Goal: Task Accomplishment & Management: Manage account settings

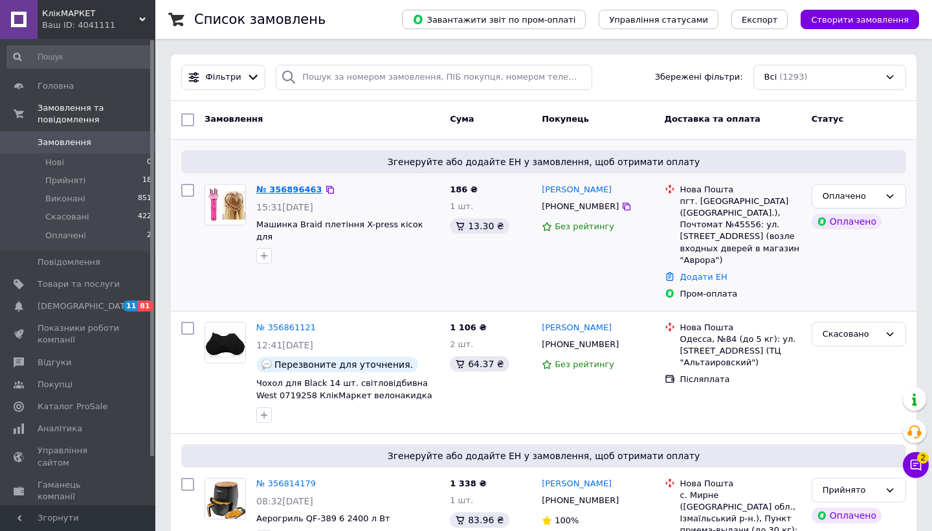
click at [304, 186] on link "№ 356896463" at bounding box center [289, 189] width 66 height 10
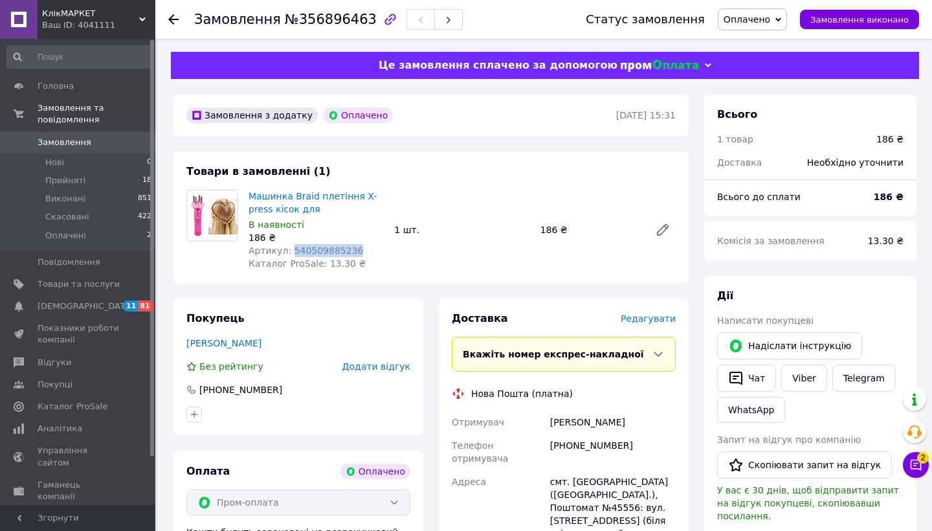
drag, startPoint x: 366, startPoint y: 246, endPoint x: 291, endPoint y: 245, distance: 75.1
click at [291, 245] on div "Артикул: 540509885236" at bounding box center [315, 250] width 135 height 13
copy span "540509885236"
drag, startPoint x: 323, startPoint y: 209, endPoint x: 250, endPoint y: 195, distance: 74.4
click at [250, 195] on span "Машинка Braid плетіння X-press кісок для" at bounding box center [315, 203] width 135 height 26
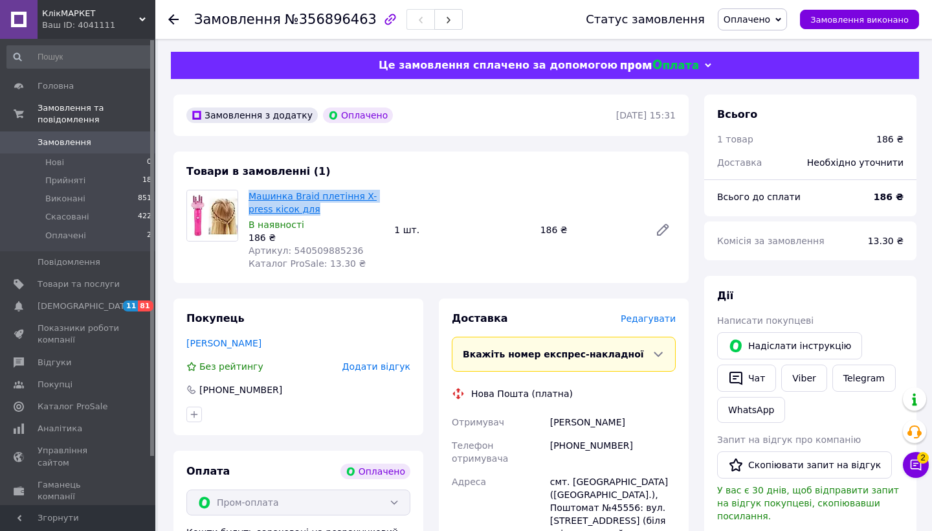
copy link "Машинка Braid плетіння X-press кісок для"
click at [176, 19] on use at bounding box center [173, 19] width 10 height 10
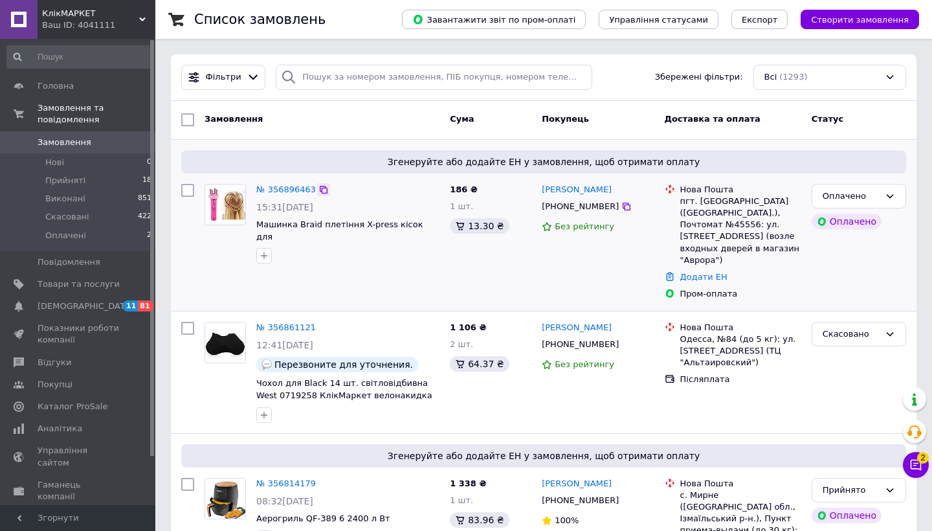
click at [325, 186] on icon at bounding box center [324, 190] width 8 height 8
click at [306, 189] on link "№ 356896463" at bounding box center [286, 189] width 60 height 10
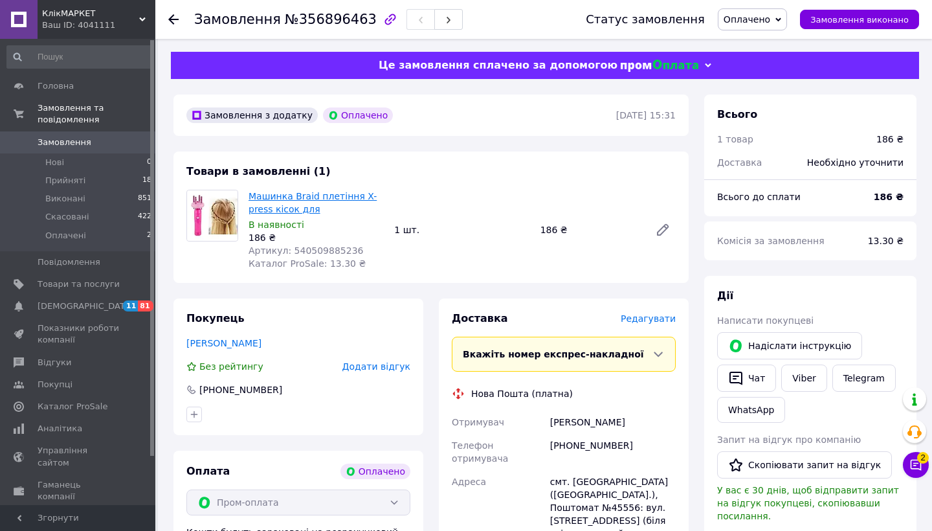
click at [269, 192] on link "Машинка Braid плетіння X-press кісок для" at bounding box center [312, 202] width 128 height 23
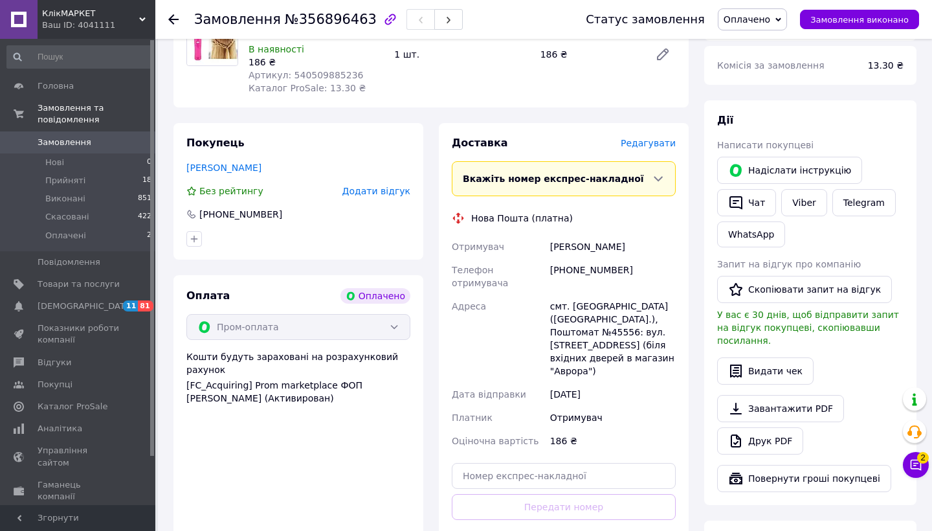
scroll to position [177, 0]
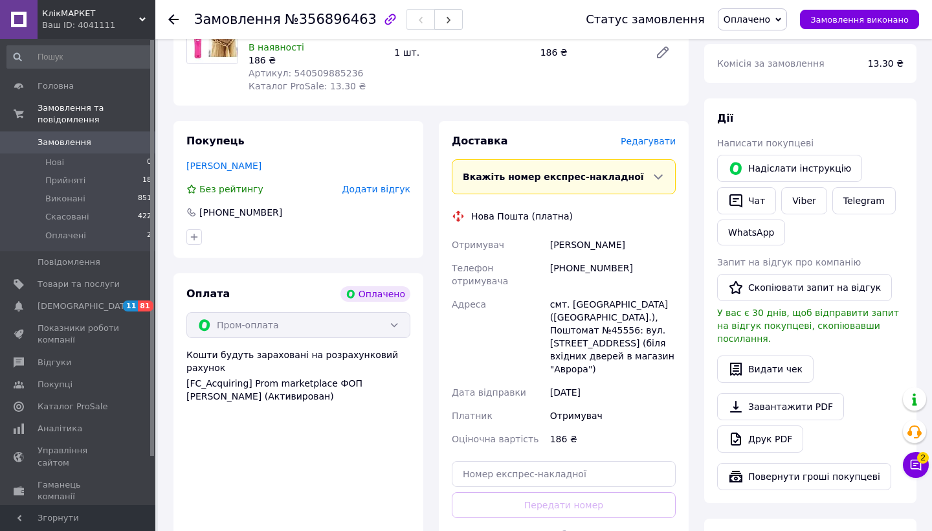
drag, startPoint x: 644, startPoint y: 243, endPoint x: 551, endPoint y: 241, distance: 92.5
click at [551, 241] on div "[PERSON_NAME]" at bounding box center [612, 244] width 131 height 23
copy div "[PERSON_NAME]"
drag, startPoint x: 632, startPoint y: 265, endPoint x: 575, endPoint y: 263, distance: 57.0
click at [575, 263] on div "[PHONE_NUMBER]" at bounding box center [612, 274] width 131 height 36
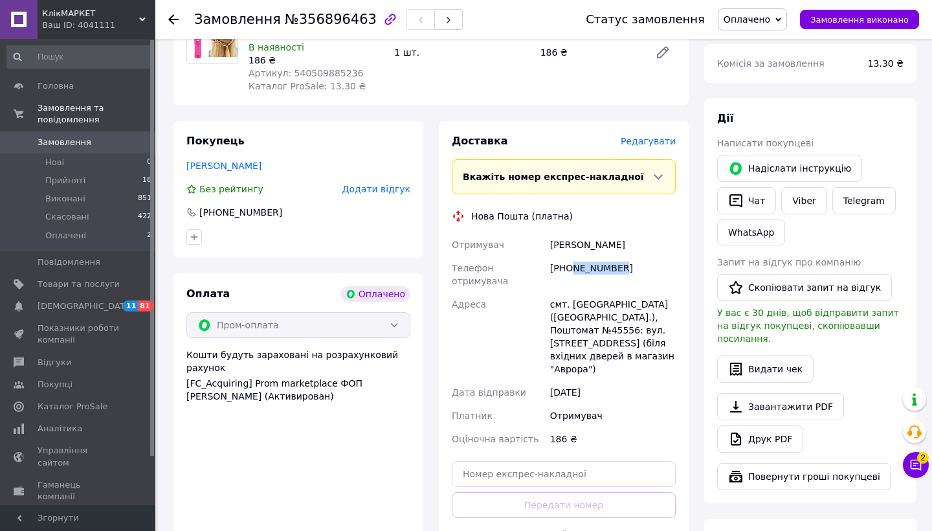
copy div "663474407"
click at [109, 175] on li "Прийняті 18" at bounding box center [79, 180] width 159 height 18
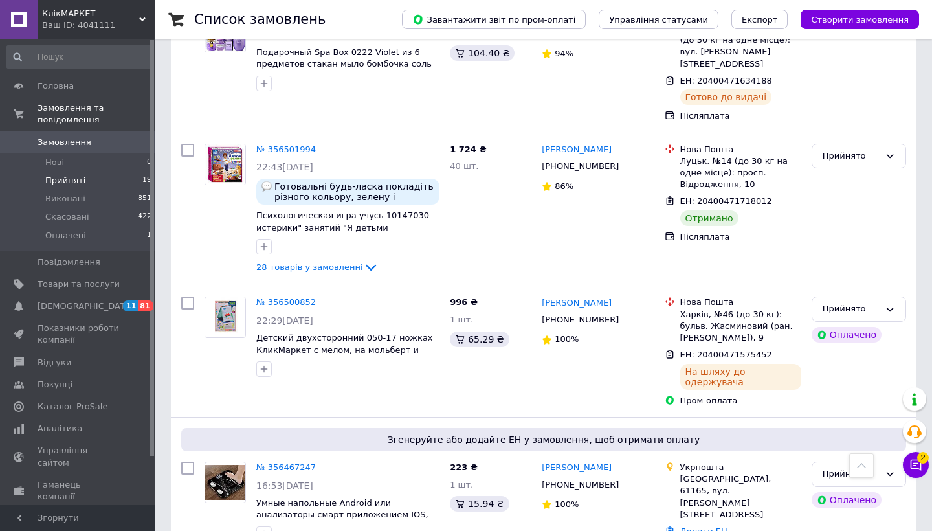
scroll to position [1799, 0]
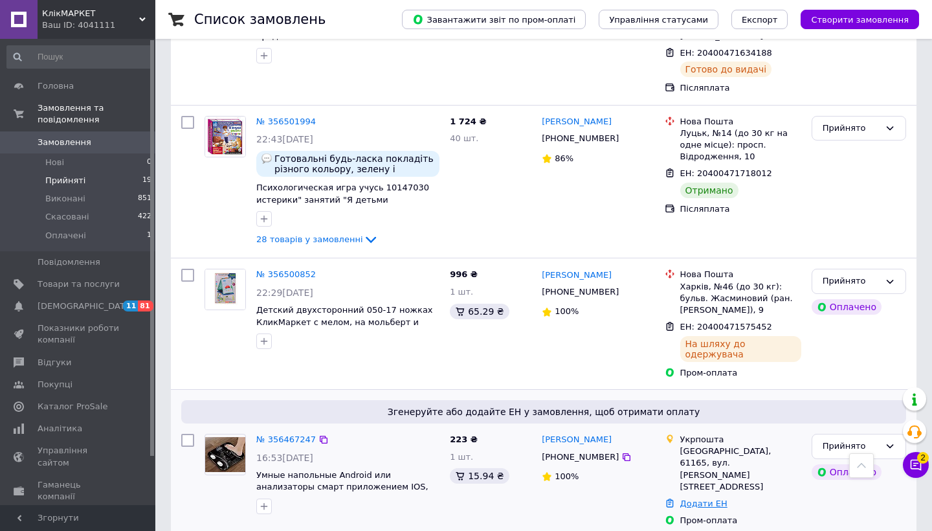
click at [690, 498] on link "Додати ЕН" at bounding box center [703, 503] width 47 height 10
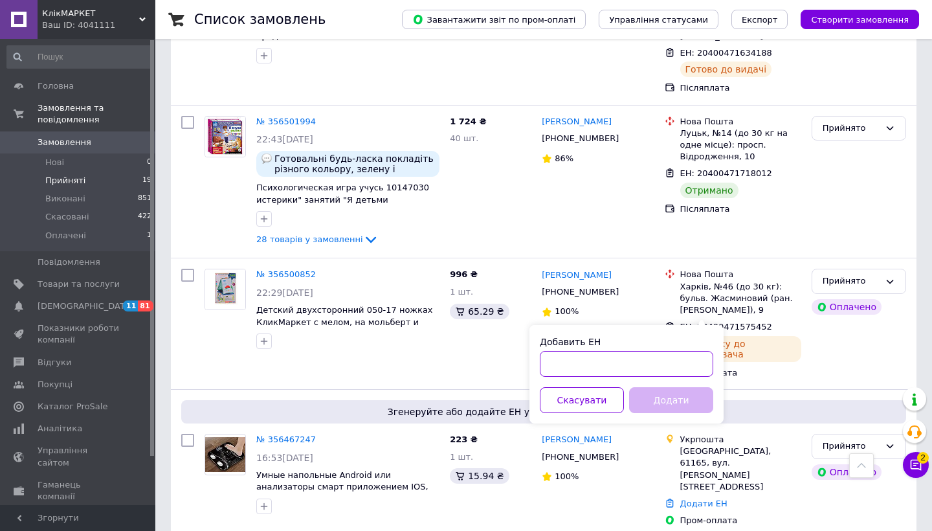
click at [669, 368] on input "Добавить ЕН" at bounding box center [626, 364] width 173 height 26
paste input "0505351742555"
type input "0505351742555"
click at [669, 393] on button "Додати" at bounding box center [671, 400] width 84 height 26
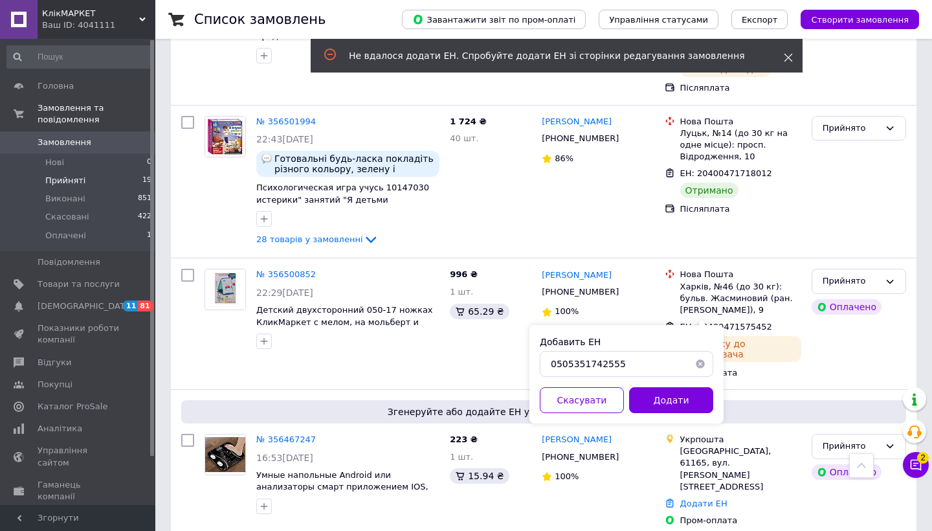
click at [790, 59] on icon at bounding box center [788, 57] width 9 height 9
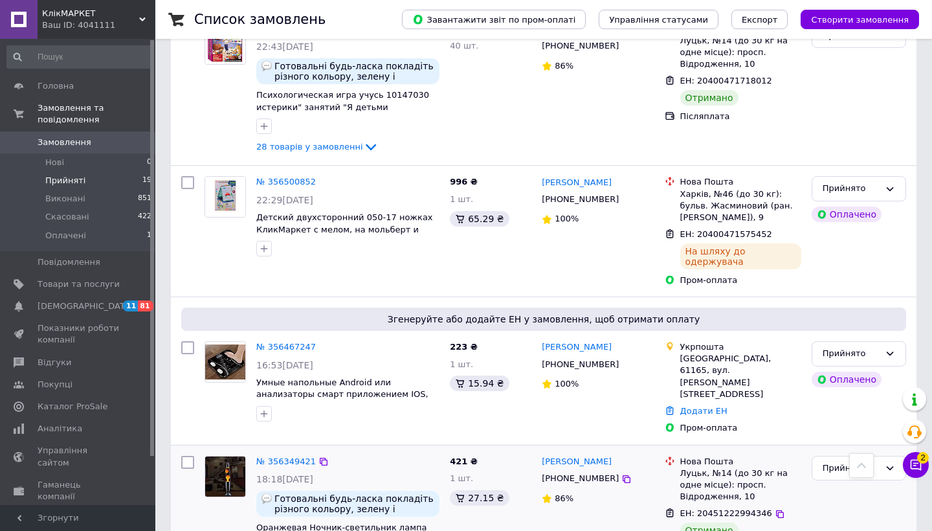
scroll to position [1891, 0]
click at [861, 462] on div "Прийнято" at bounding box center [850, 469] width 57 height 14
click at [854, 483] on li "Виконано" at bounding box center [858, 495] width 93 height 24
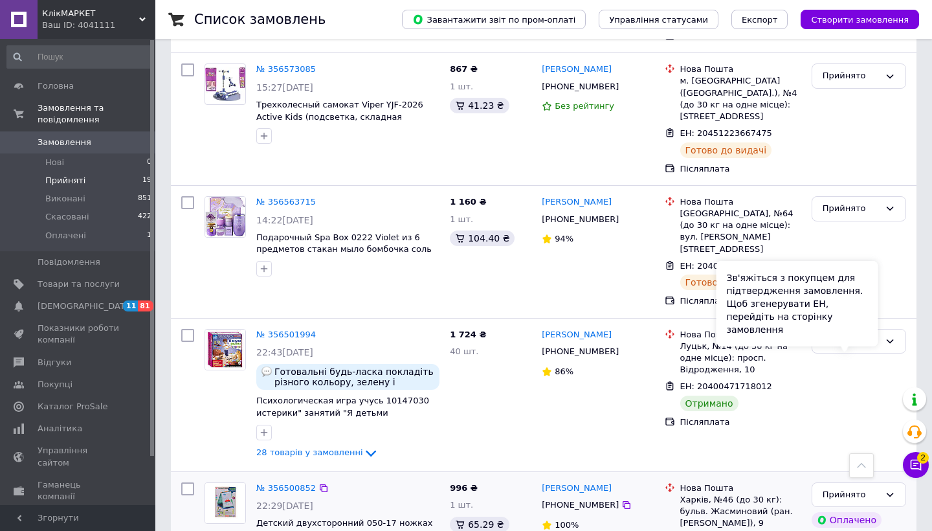
scroll to position [1746, 0]
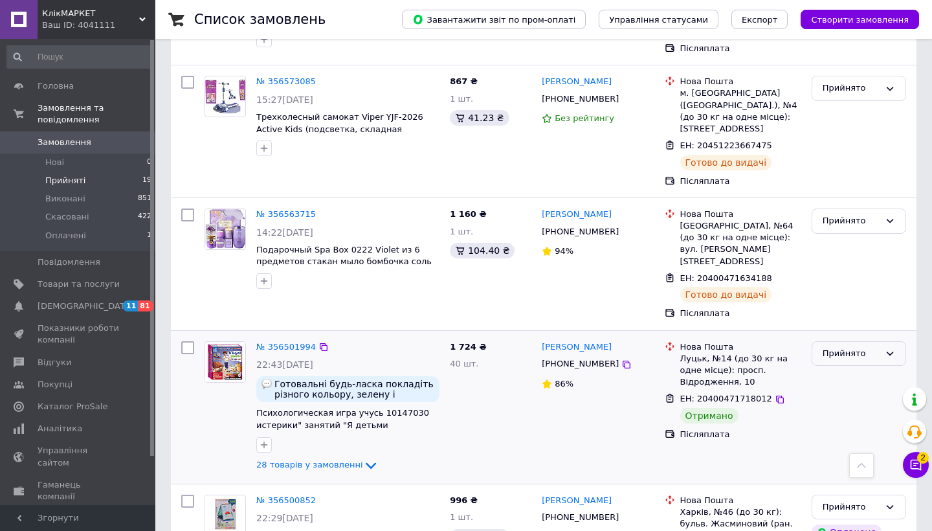
click at [835, 347] on div "Прийнято" at bounding box center [850, 354] width 57 height 14
click at [833, 368] on li "Виконано" at bounding box center [858, 380] width 93 height 24
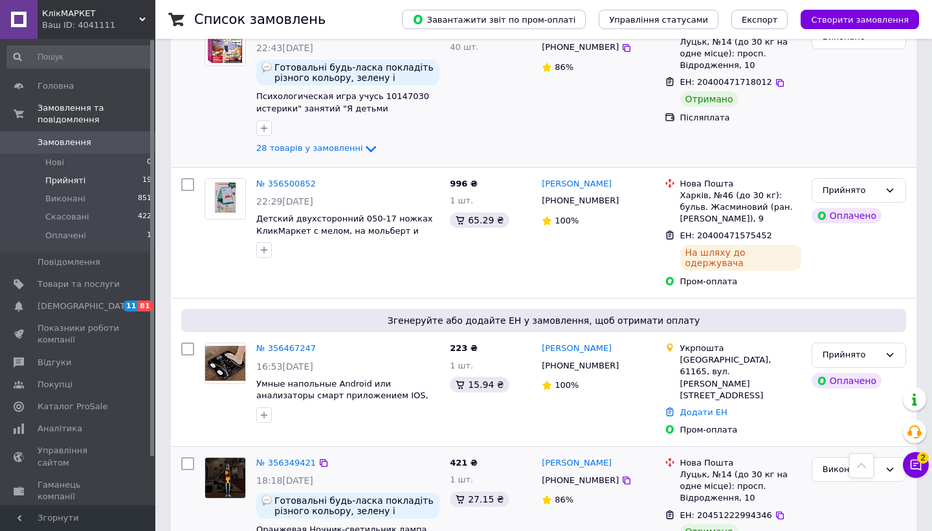
scroll to position [2061, 0]
click at [698, 408] on link "Додати ЕН" at bounding box center [703, 413] width 47 height 10
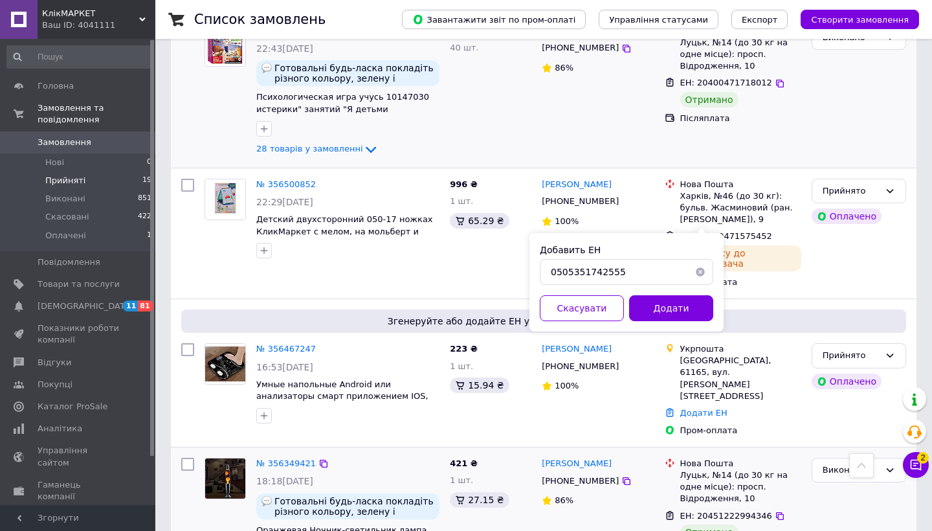
click at [699, 269] on button "button" at bounding box center [700, 272] width 26 height 26
click at [666, 270] on input "Добавить ЕН" at bounding box center [626, 272] width 173 height 26
paste input "505351742555"
type input "505351742555"
click at [664, 302] on button "Додати" at bounding box center [671, 308] width 84 height 26
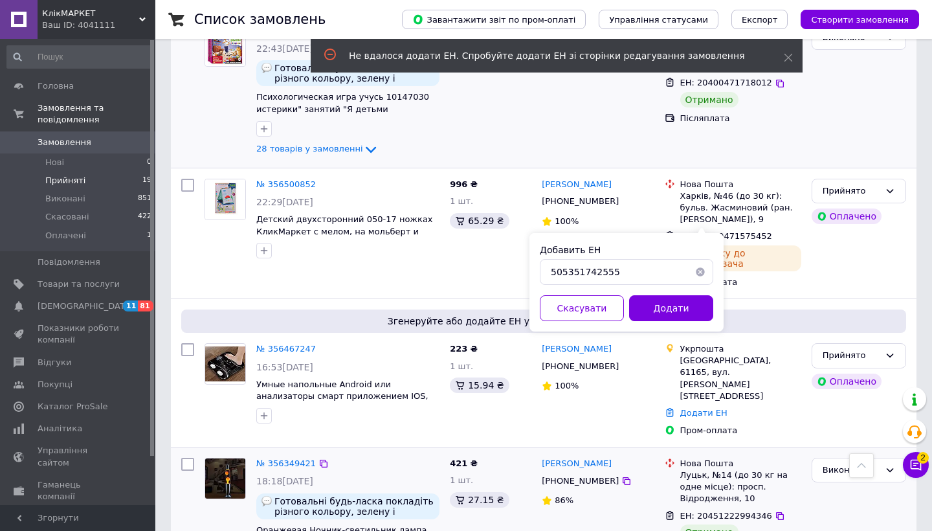
click at [701, 268] on button "button" at bounding box center [700, 272] width 26 height 26
click at [71, 357] on span "Відгуки" at bounding box center [79, 363] width 82 height 12
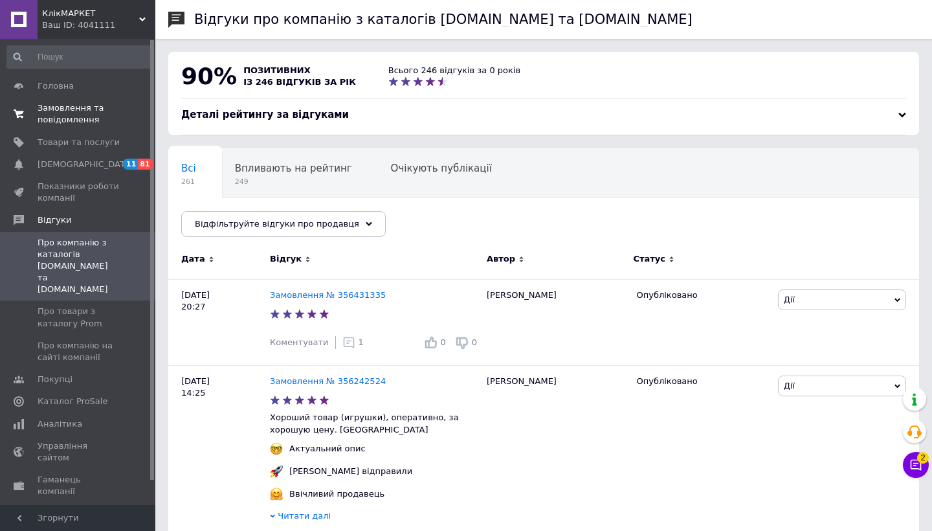
click at [76, 119] on span "Замовлення та повідомлення" at bounding box center [79, 113] width 82 height 23
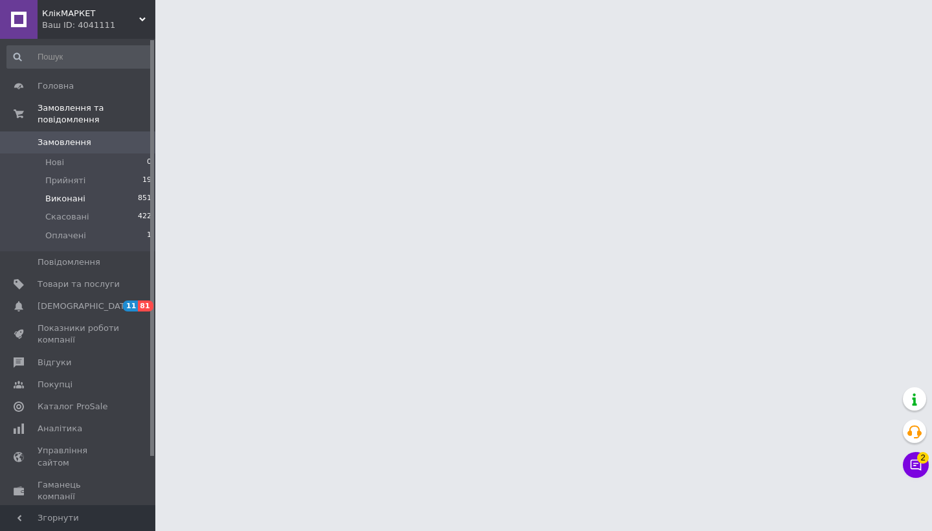
click at [65, 198] on span "Виконані" at bounding box center [65, 199] width 40 height 12
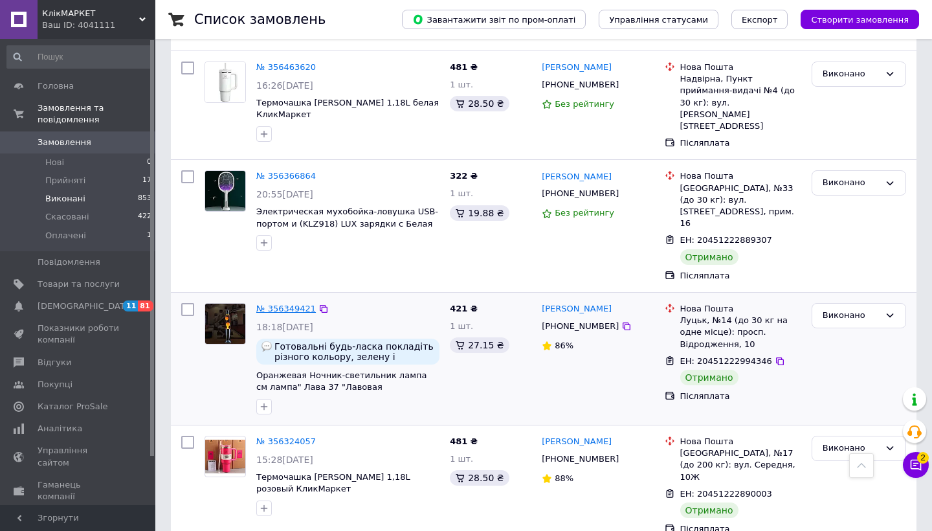
click at [302, 303] on link "№ 356349421" at bounding box center [286, 308] width 60 height 10
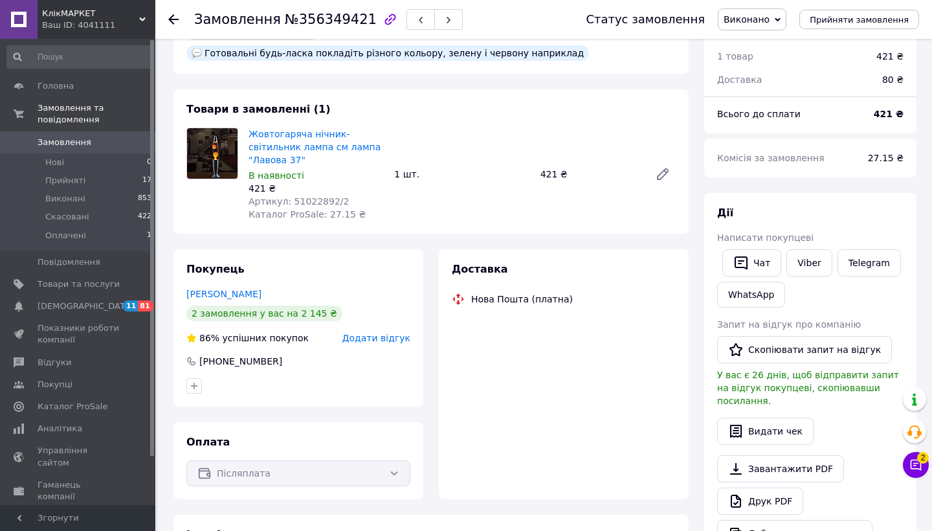
scroll to position [1794, 0]
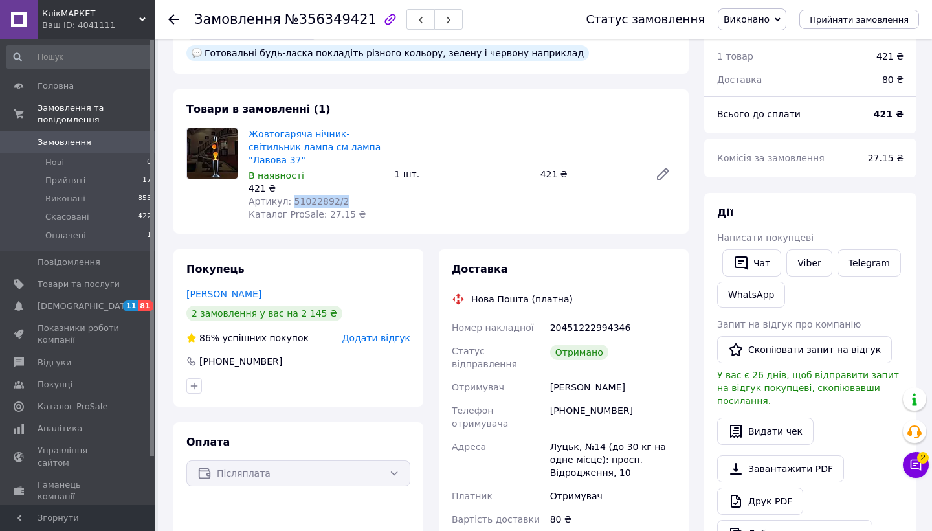
drag, startPoint x: 350, startPoint y: 195, endPoint x: 289, endPoint y: 196, distance: 60.8
click at [289, 196] on div "Артикул: 51022892/2" at bounding box center [315, 201] width 135 height 13
click at [357, 195] on div "Артикул: 51022892/2" at bounding box center [315, 201] width 135 height 13
drag, startPoint x: 338, startPoint y: 195, endPoint x: 292, endPoint y: 196, distance: 46.6
click at [292, 196] on span "Артикул: 51022892/2" at bounding box center [298, 201] width 100 height 10
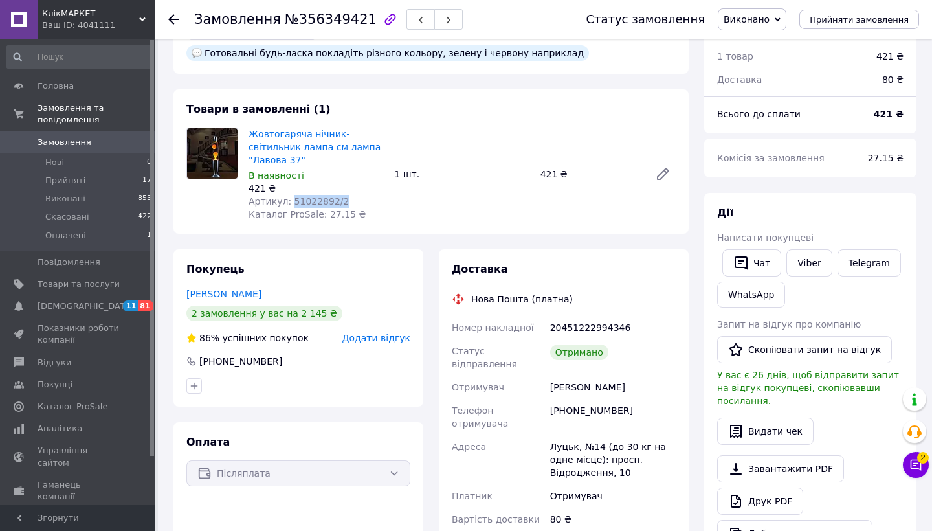
copy span "51022892/2"
click at [80, 183] on span "Прийняті" at bounding box center [65, 181] width 40 height 12
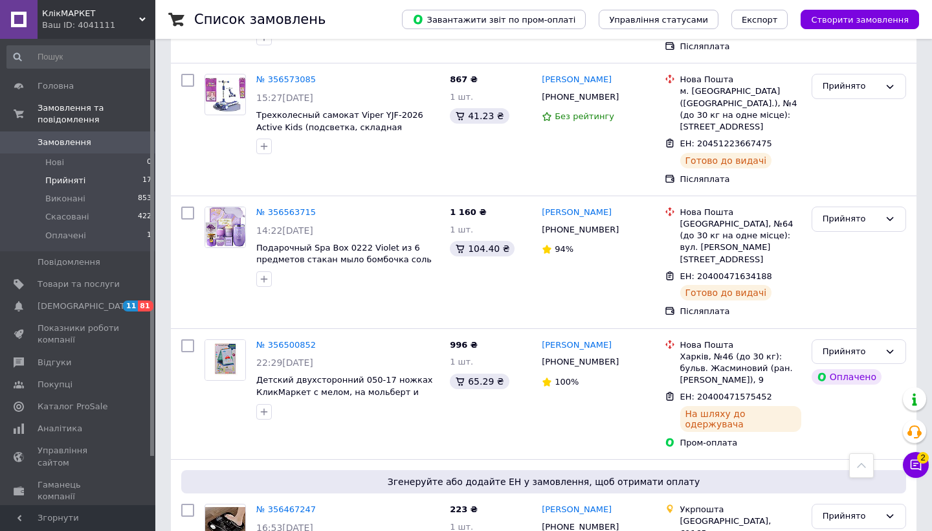
scroll to position [1750, 0]
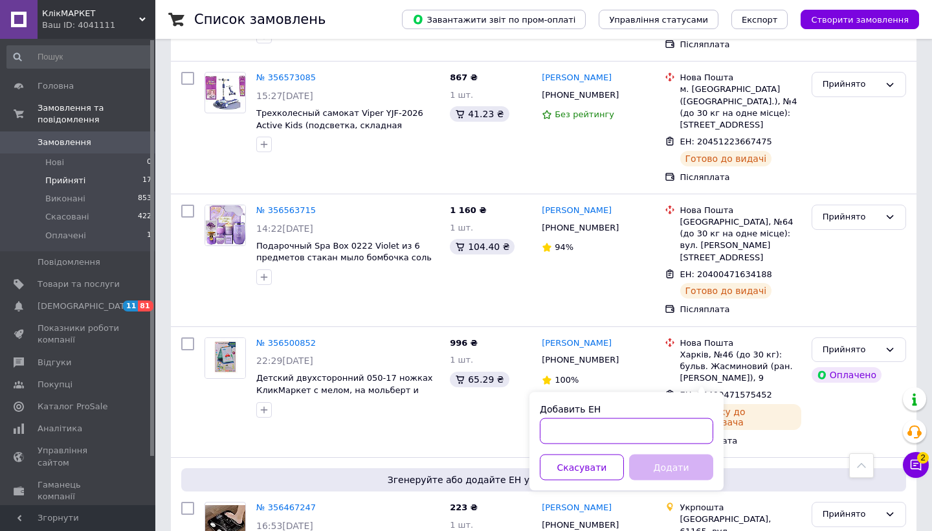
click at [675, 422] on input "Добавить ЕН" at bounding box center [626, 431] width 173 height 26
paste input "0505351742555"
type input "0505351742555"
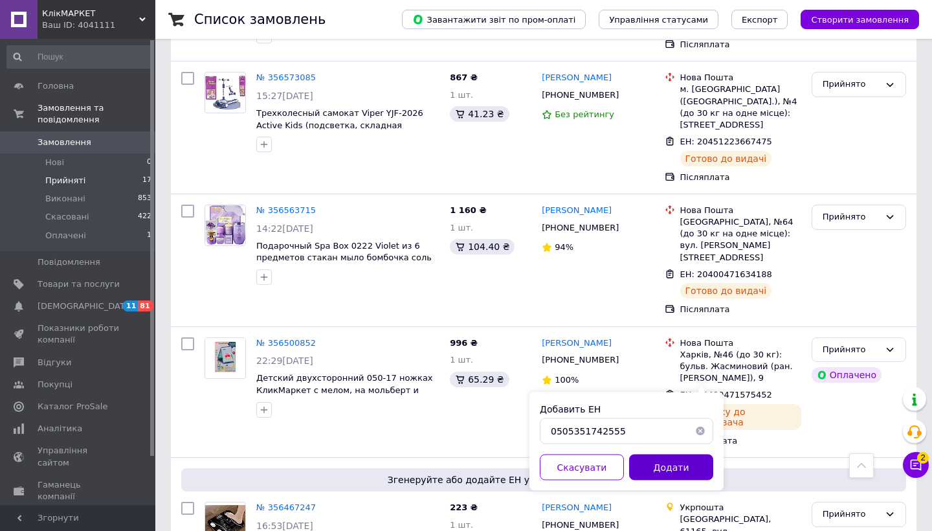
click at [669, 472] on button "Додати" at bounding box center [671, 467] width 84 height 26
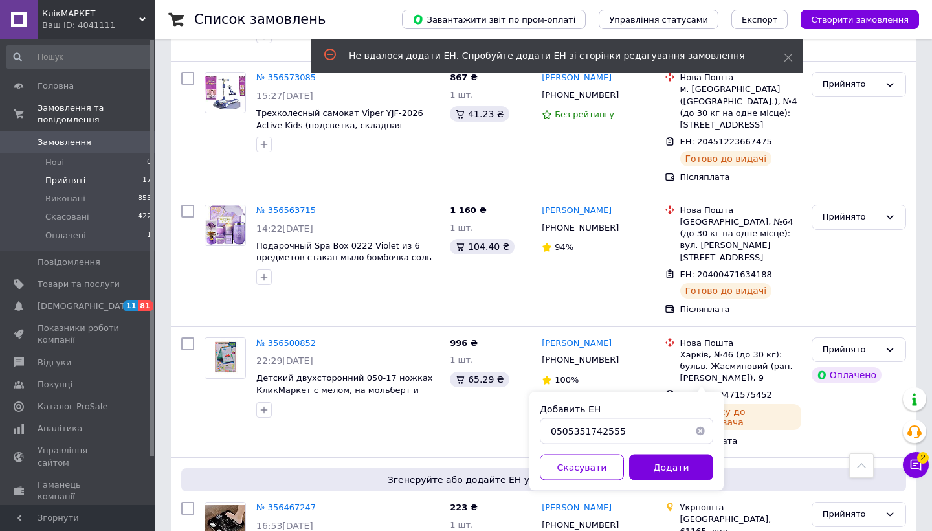
click at [705, 432] on button "button" at bounding box center [700, 431] width 26 height 26
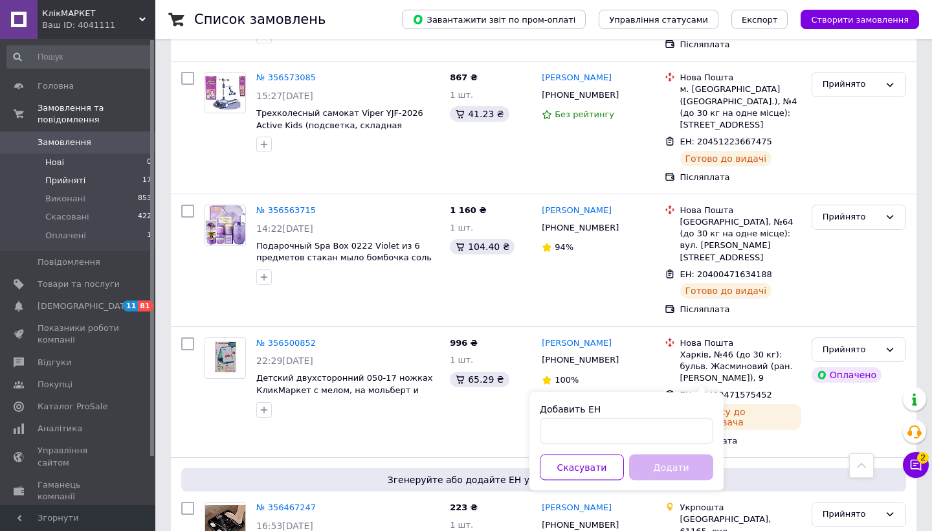
click at [112, 163] on li "Нові 0" at bounding box center [79, 162] width 159 height 18
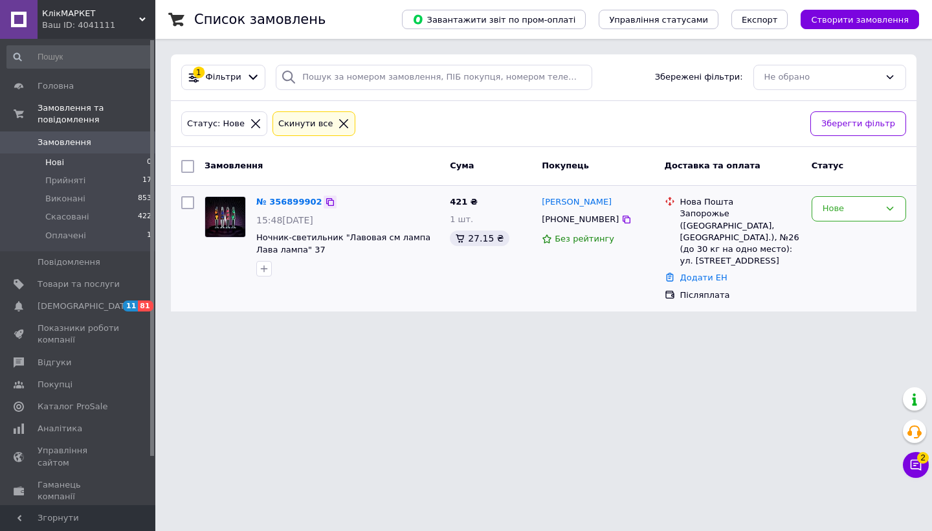
click at [330, 203] on icon at bounding box center [330, 202] width 10 height 10
click at [276, 199] on link "№ 356899902" at bounding box center [289, 202] width 66 height 10
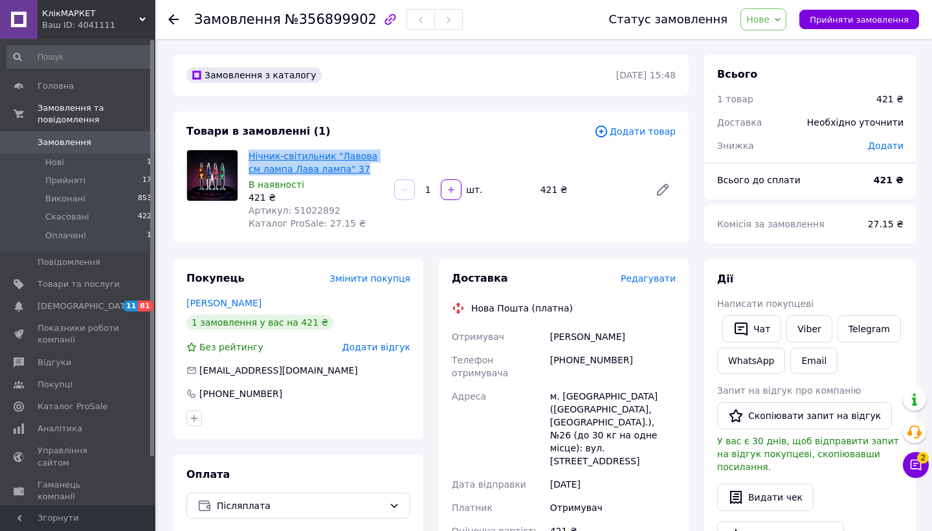
drag, startPoint x: 356, startPoint y: 170, endPoint x: 250, endPoint y: 157, distance: 106.2
click at [250, 157] on span "Нічник-світильник "Лавова см лампа Лава лампа" 37" at bounding box center [315, 162] width 135 height 26
copy link "Нічник-світильник "Лавова см лампа Лава лампа" 37"
drag, startPoint x: 341, startPoint y: 208, endPoint x: 290, endPoint y: 205, distance: 51.2
click at [290, 205] on div "Артикул: 51022892" at bounding box center [315, 210] width 135 height 13
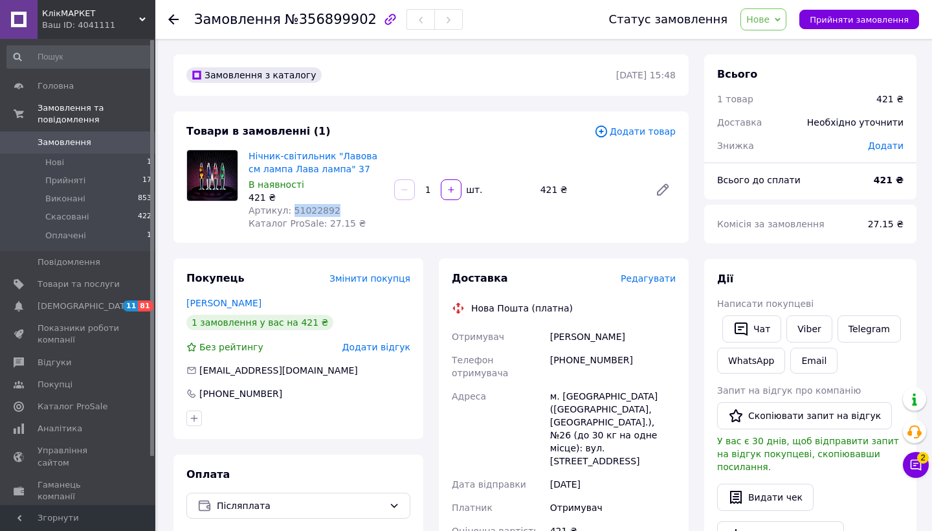
copy span "51022892"
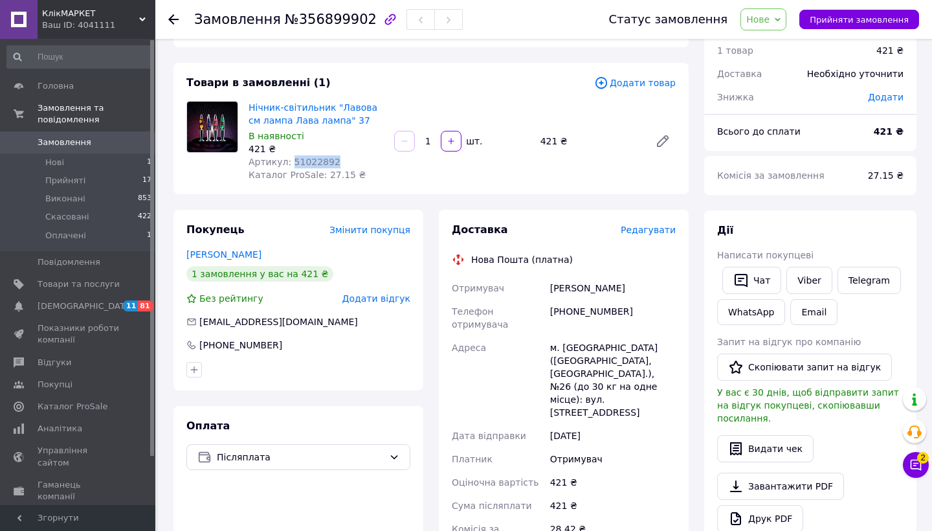
scroll to position [71, 0]
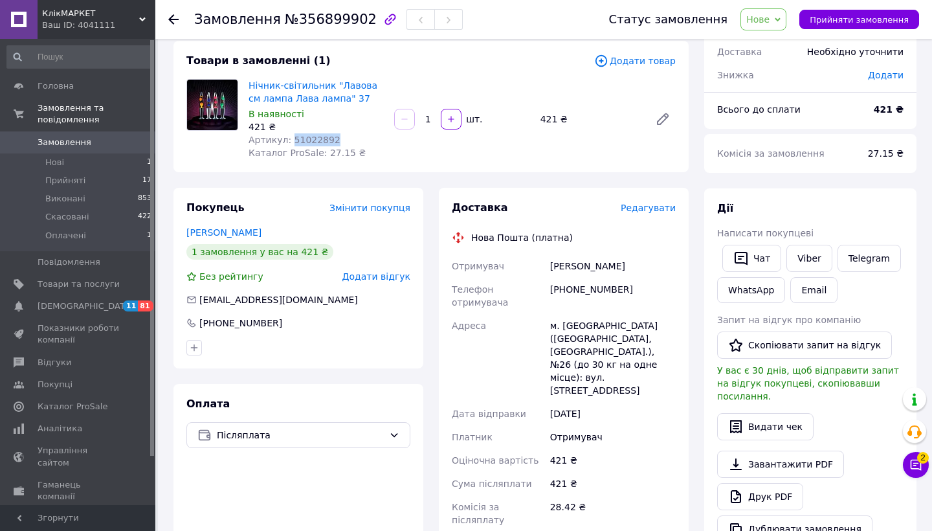
drag, startPoint x: 644, startPoint y: 265, endPoint x: 551, endPoint y: 262, distance: 92.6
click at [551, 262] on div "[PERSON_NAME]" at bounding box center [612, 265] width 131 height 23
copy div "[PERSON_NAME]"
drag, startPoint x: 630, startPoint y: 285, endPoint x: 575, endPoint y: 283, distance: 55.0
click at [575, 283] on div "[PHONE_NUMBER]" at bounding box center [612, 296] width 131 height 36
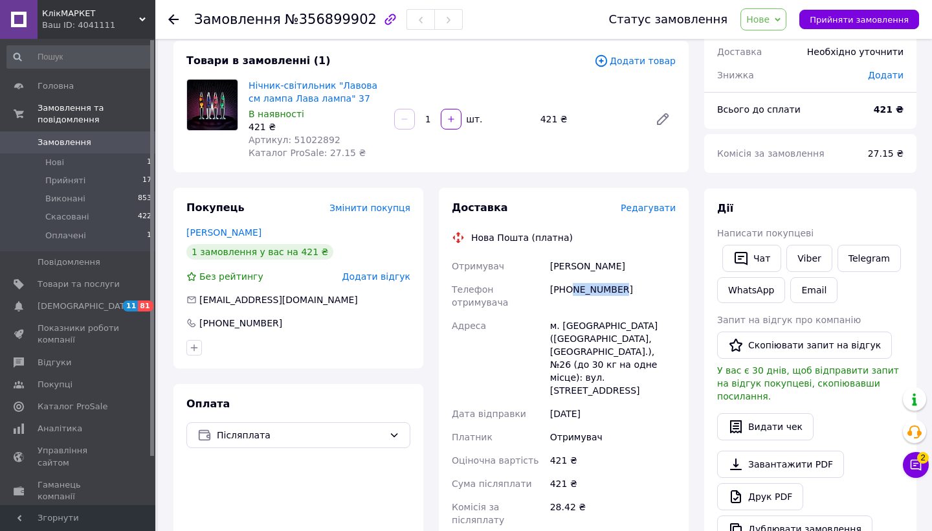
copy div "669880603"
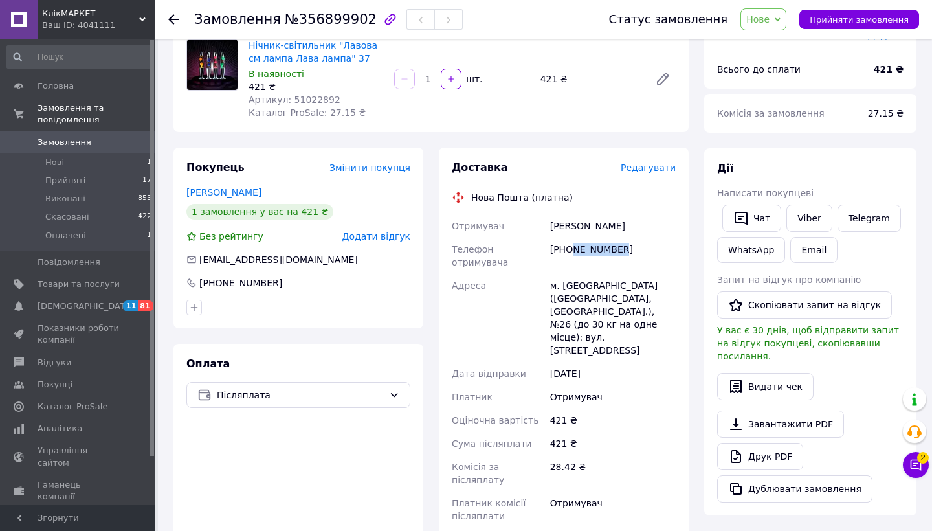
scroll to position [147, 0]
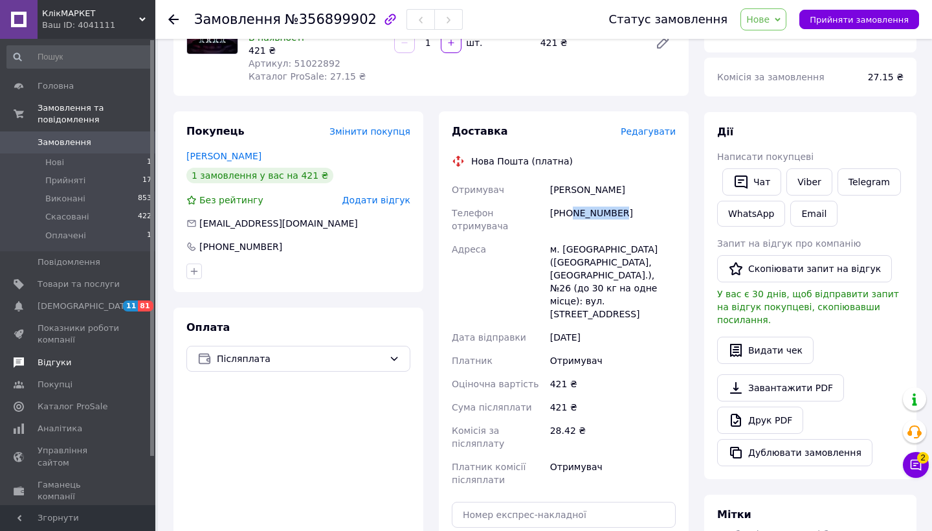
click at [83, 357] on span "Відгуки" at bounding box center [79, 363] width 82 height 12
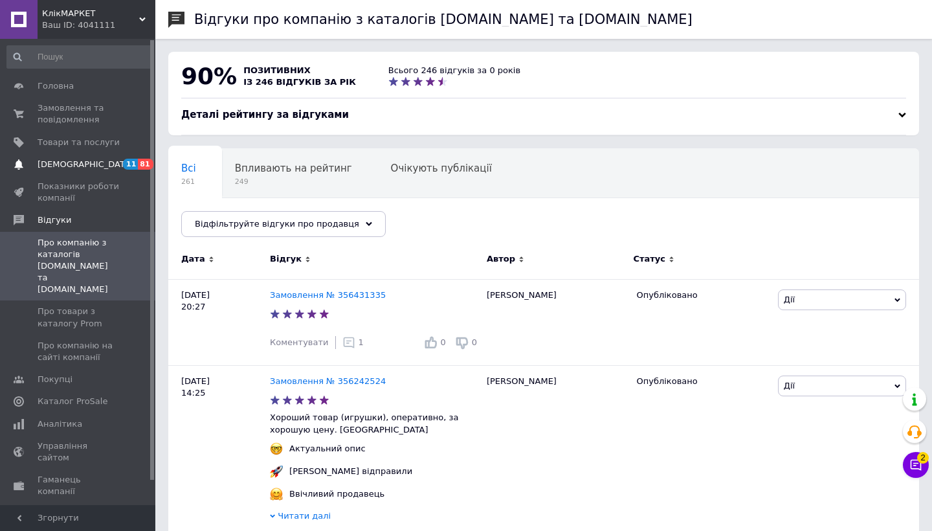
click at [97, 165] on span "[DEMOGRAPHIC_DATA]" at bounding box center [79, 165] width 82 height 12
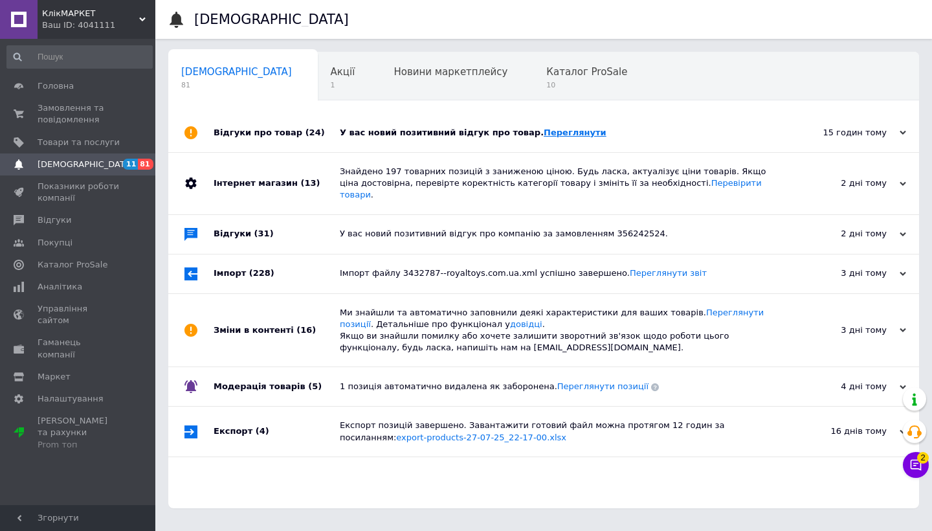
click at [544, 133] on link "Переглянути" at bounding box center [575, 132] width 63 height 10
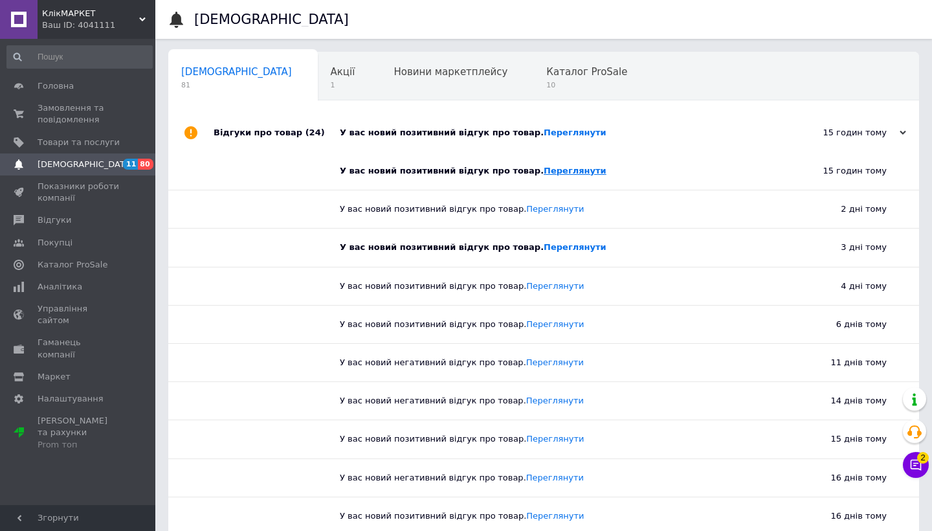
click at [571, 171] on link "Переглянути" at bounding box center [575, 171] width 63 height 10
click at [544, 249] on link "Переглянути" at bounding box center [575, 247] width 63 height 10
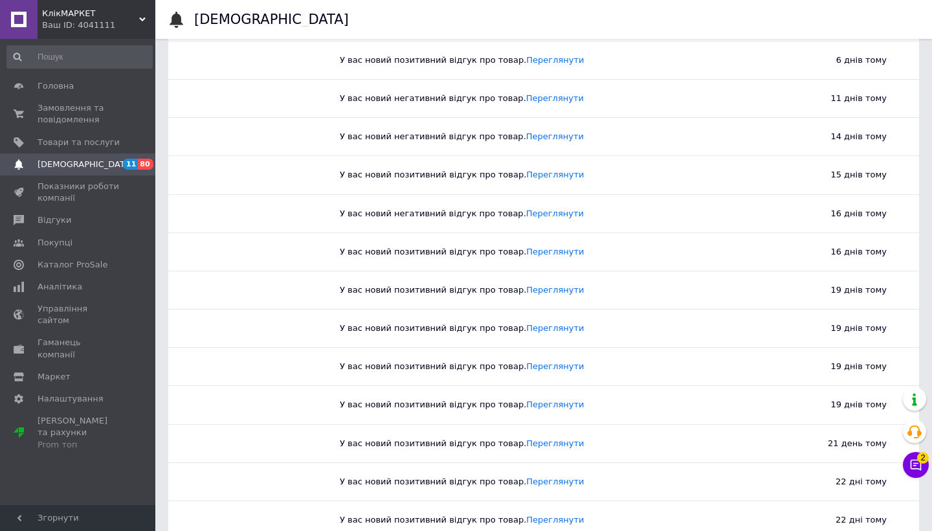
scroll to position [261, 0]
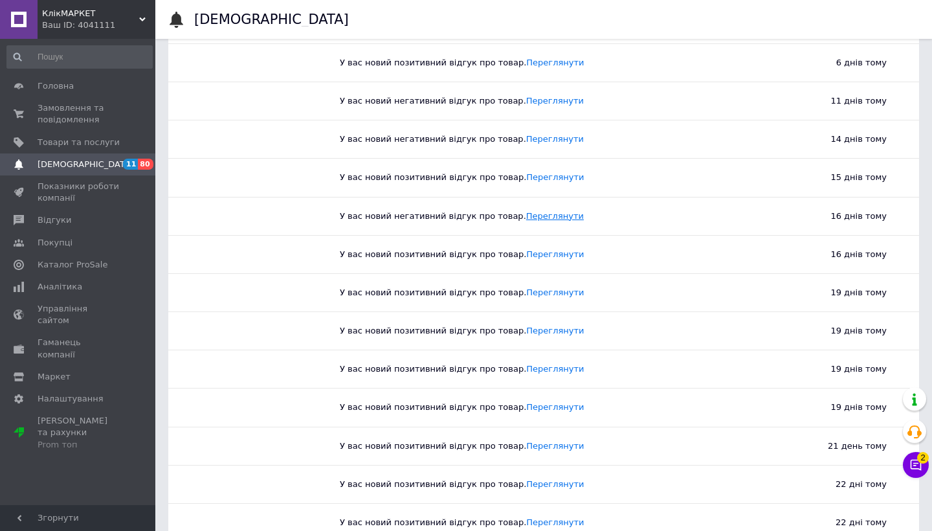
click at [526, 219] on link "Переглянути" at bounding box center [555, 216] width 58 height 10
